Goal: Transaction & Acquisition: Purchase product/service

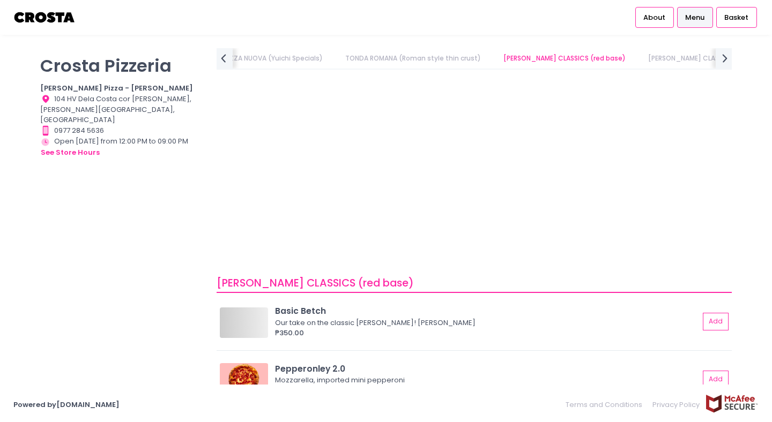
scroll to position [24, 0]
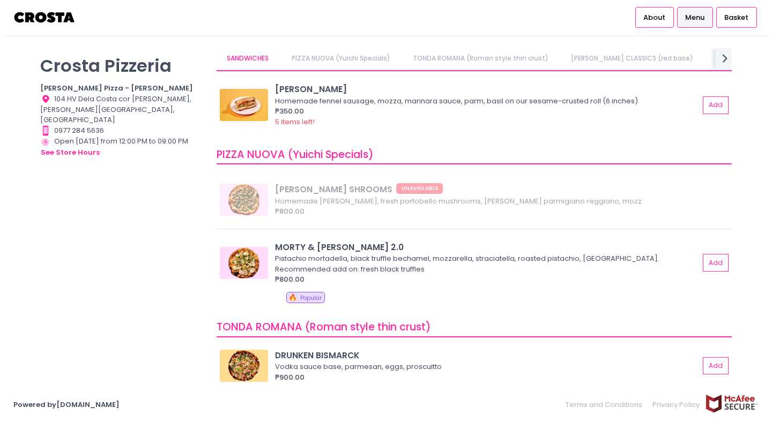
click at [104, 66] on p "Crosta Pizzeria" at bounding box center [121, 65] width 163 height 21
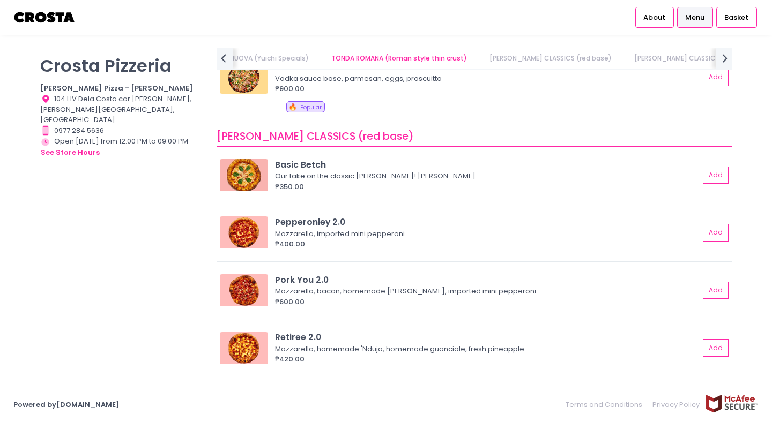
scroll to position [310, 0]
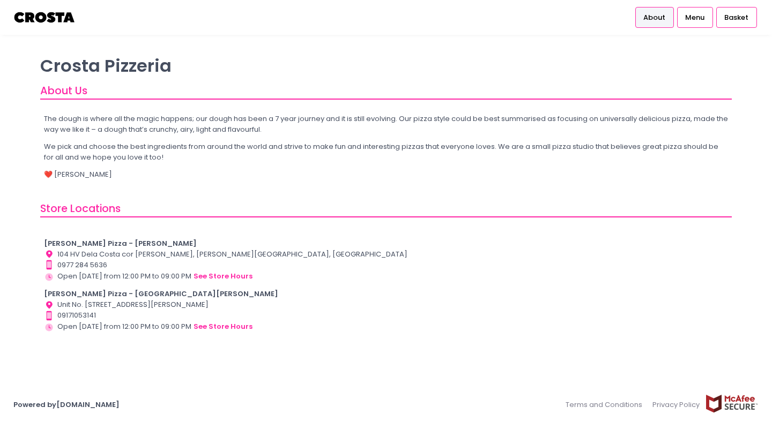
click at [97, 291] on b "[PERSON_NAME] Pizza - [GEOGRAPHIC_DATA][PERSON_NAME]" at bounding box center [161, 294] width 234 height 10
click at [227, 325] on button "see store hours" at bounding box center [223, 327] width 60 height 12
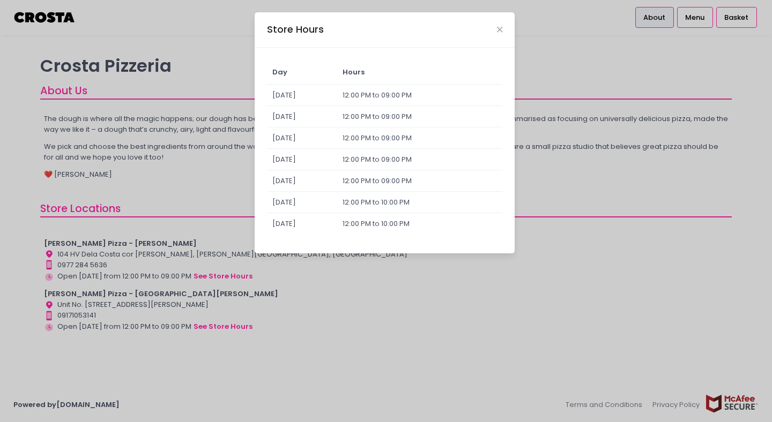
click at [500, 24] on div "Store Hours" at bounding box center [385, 29] width 260 height 35
click at [696, 14] on div "Store Hours Day Hours [DATE] 12:00 PM to 09:00 PM [DATE] 12:00 PM to 09:00 PM […" at bounding box center [386, 211] width 772 height 422
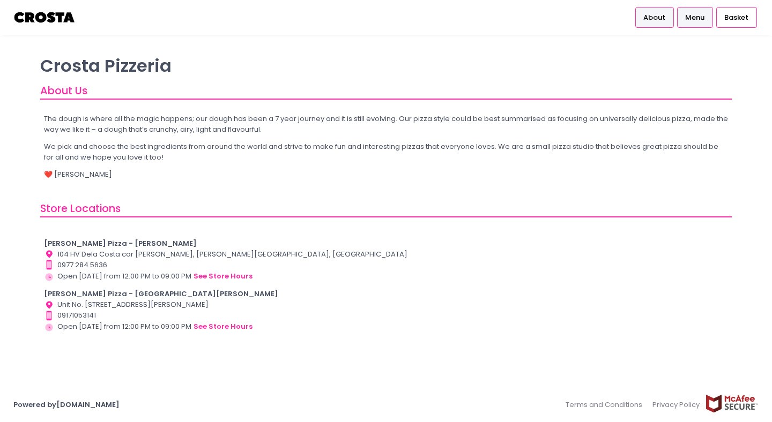
click at [697, 17] on span "Menu" at bounding box center [694, 17] width 19 height 11
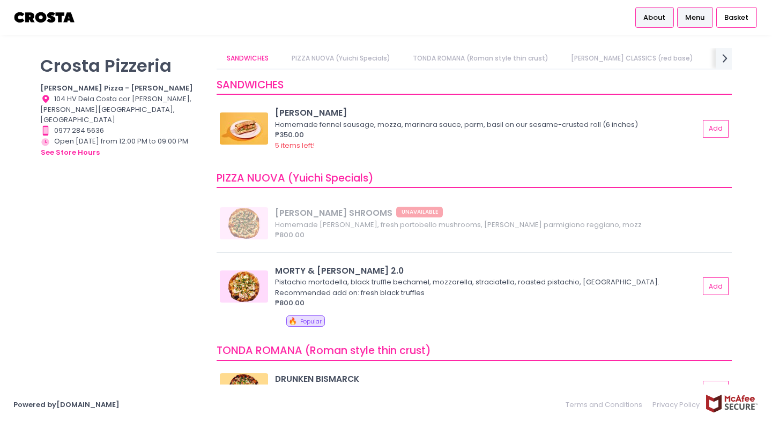
click at [663, 21] on span "About" at bounding box center [654, 17] width 22 height 11
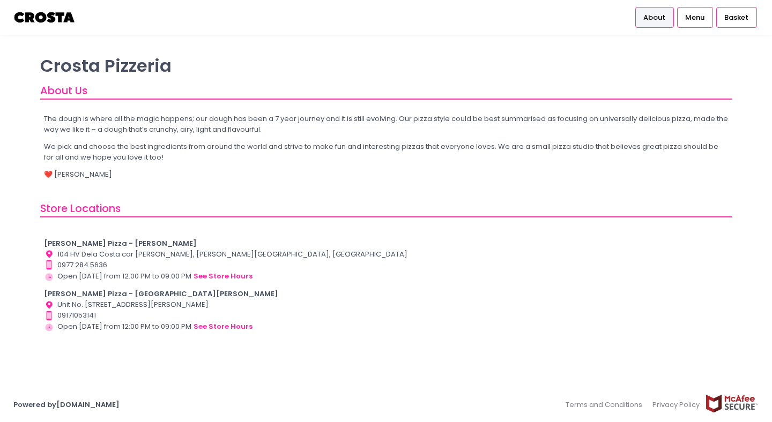
click at [88, 304] on div "Location Created with Sketch. Unit No. [STREET_ADDRESS][PERSON_NAME]" at bounding box center [386, 305] width 684 height 11
click at [133, 303] on div "Location Created with Sketch. Unit No. [STREET_ADDRESS][PERSON_NAME]" at bounding box center [386, 305] width 684 height 11
click at [201, 325] on button "see store hours" at bounding box center [223, 327] width 60 height 12
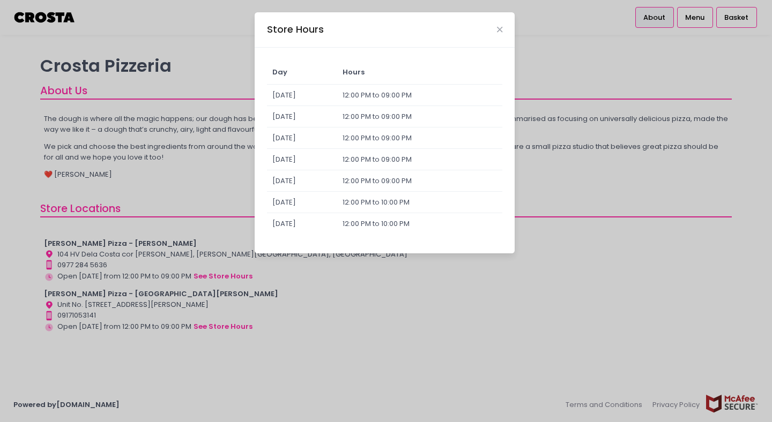
click at [217, 322] on div "Store Hours Day Hours [DATE] 12:00 PM to 09:00 PM [DATE] 12:00 PM to 09:00 PM […" at bounding box center [386, 211] width 772 height 422
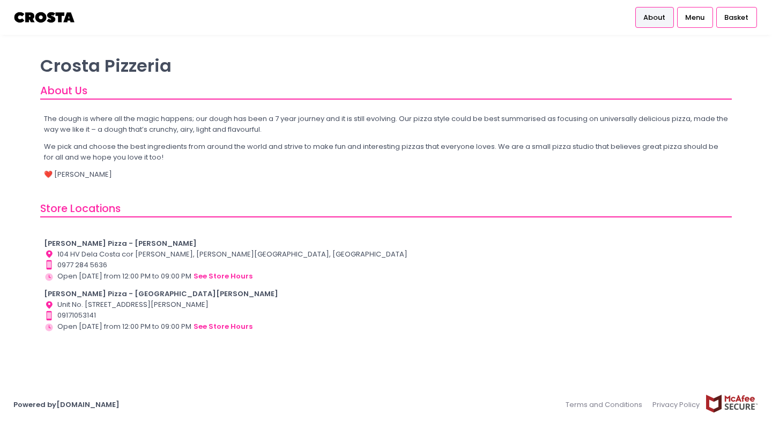
click at [75, 293] on b "[PERSON_NAME] Pizza - [GEOGRAPHIC_DATA][PERSON_NAME]" at bounding box center [161, 294] width 234 height 10
click at [733, 14] on span "Basket" at bounding box center [736, 17] width 24 height 11
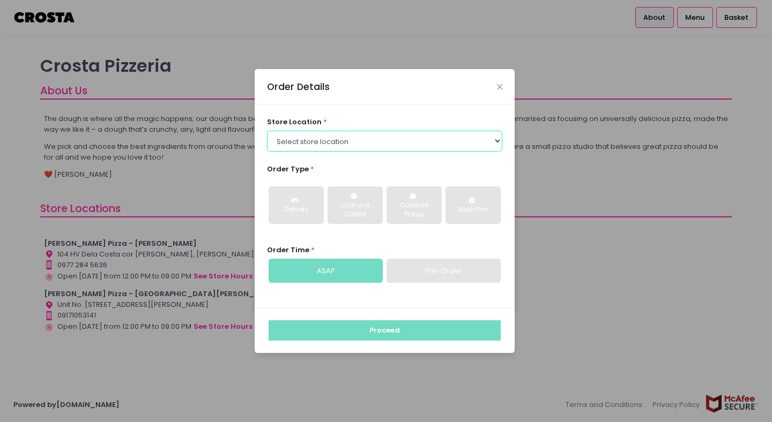
click at [470, 133] on select "Select store location [PERSON_NAME] Pizza - [PERSON_NAME] Pizza - [GEOGRAPHIC_D…" at bounding box center [385, 141] width 236 height 20
select select "65090bae48156caed44a5eb4"
click at [267, 131] on select "Select store location [PERSON_NAME] Pizza - [PERSON_NAME] Pizza - [GEOGRAPHIC_D…" at bounding box center [385, 141] width 236 height 20
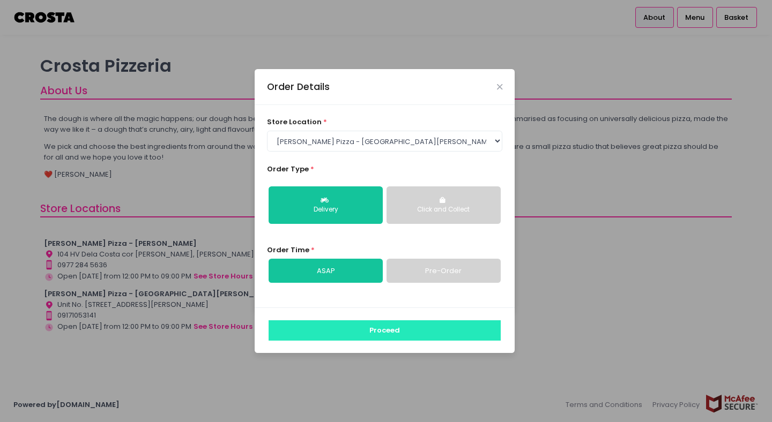
click at [361, 326] on button "Proceed" at bounding box center [385, 331] width 232 height 20
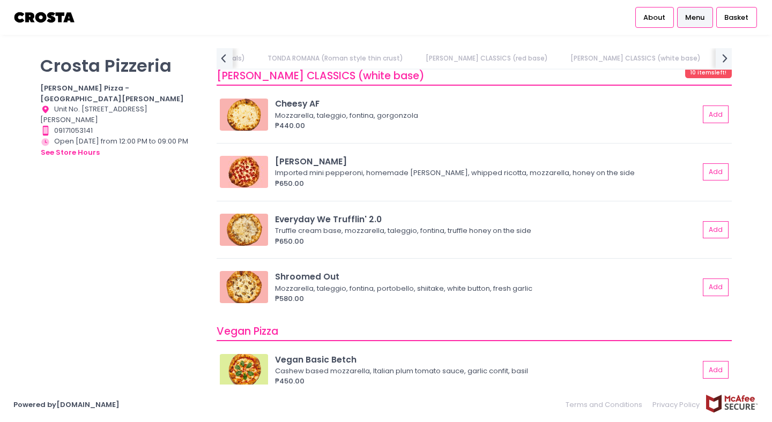
scroll to position [895, 0]
